Goal: Browse casually: Explore the website without a specific task or goal

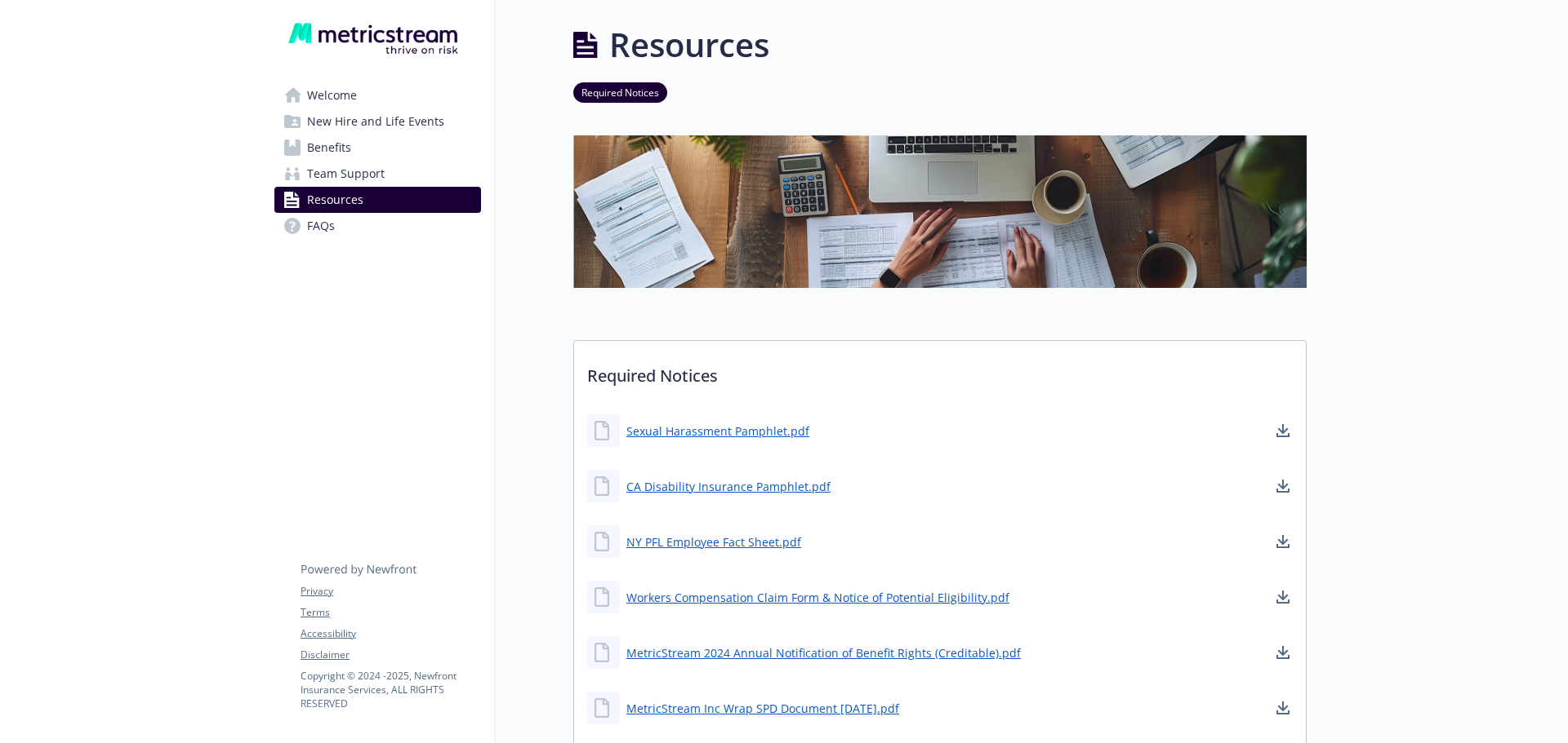
click at [487, 250] on div "Welcome New Hire and Life Events Benefits Team Support Resources FAQs Privacy T…" at bounding box center [377, 136] width 232 height 271
